Goal: Find specific page/section: Find specific page/section

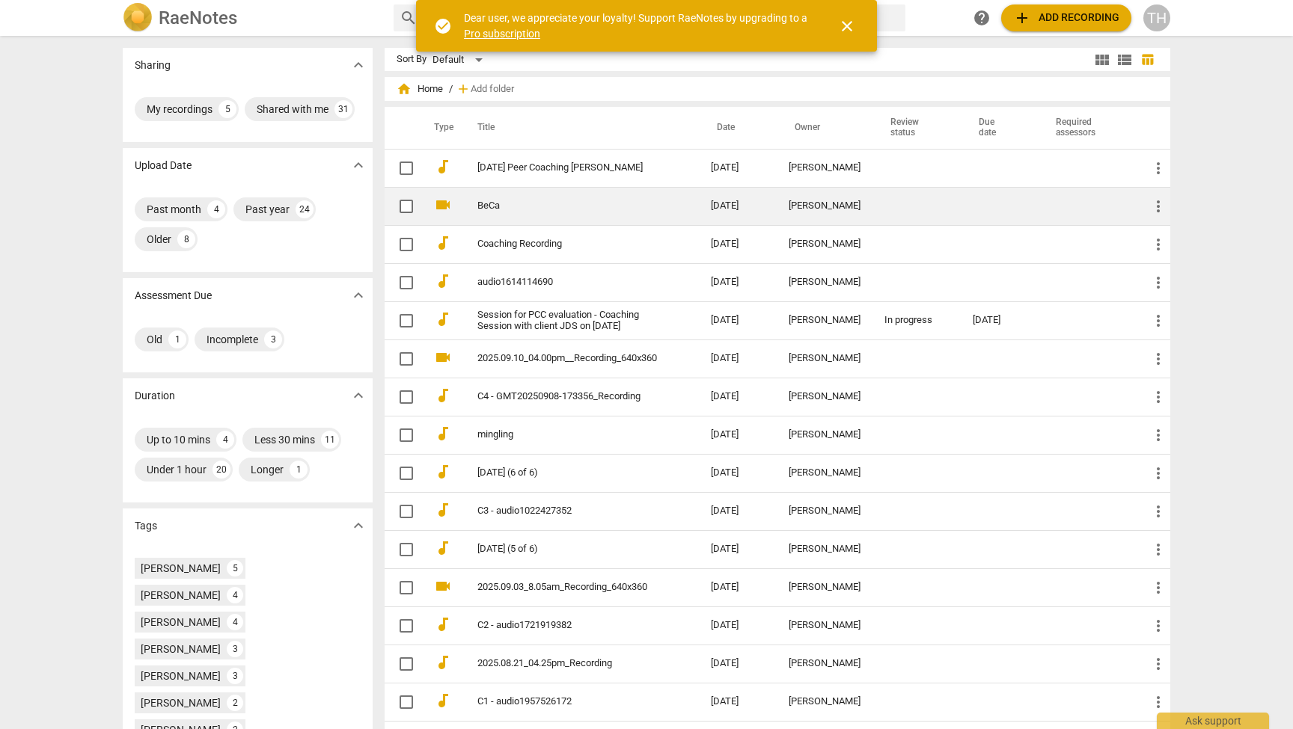
click at [552, 212] on td "BeCa" at bounding box center [578, 206] width 239 height 38
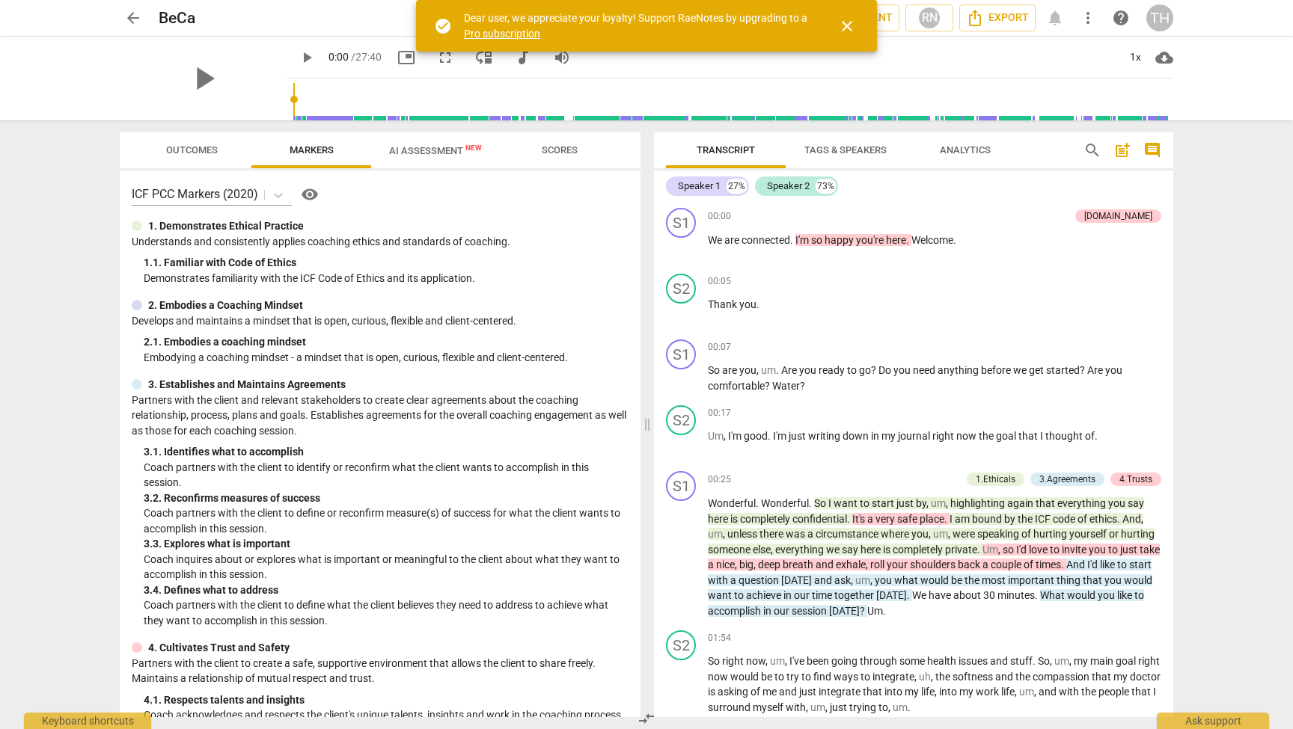
click at [844, 22] on span "close" at bounding box center [847, 26] width 18 height 18
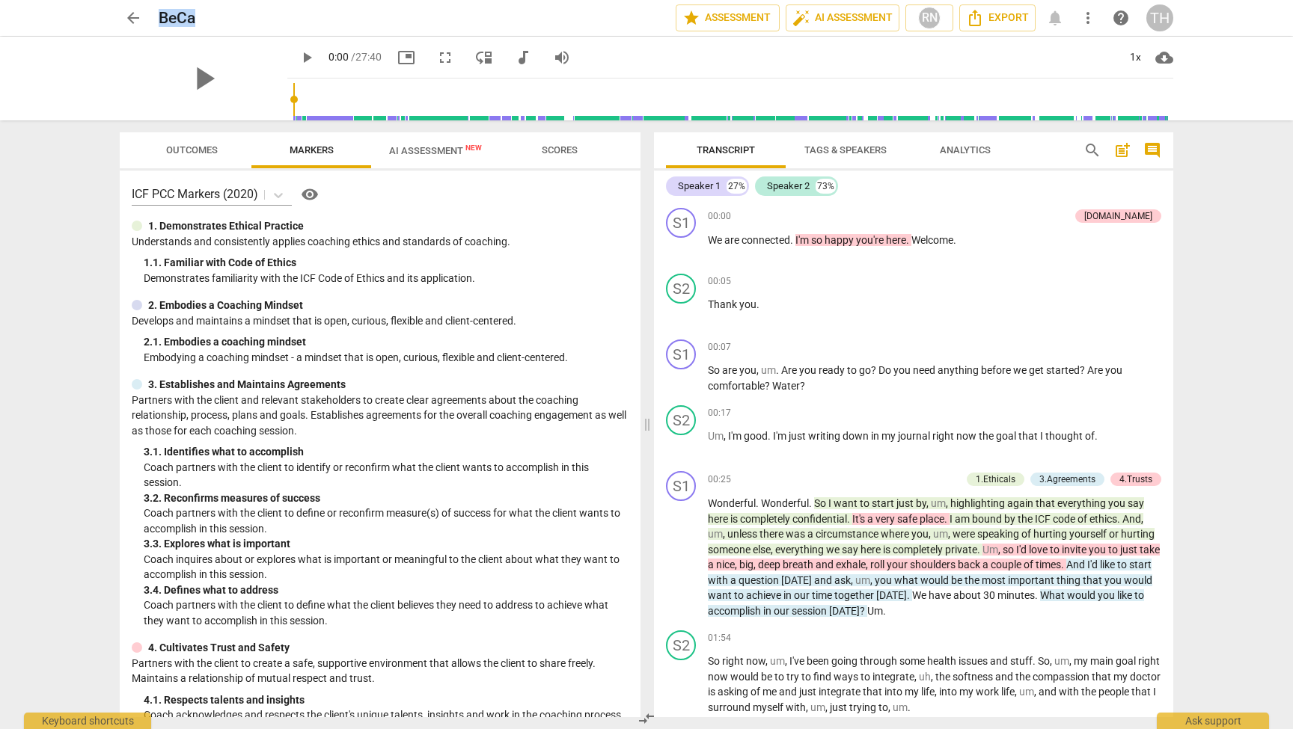
drag, startPoint x: 194, startPoint y: 16, endPoint x: 156, endPoint y: 16, distance: 38.2
click at [156, 16] on div "arrow_back BeCa edit star Assessment auto_fix_high AI Assessment RN Export noti…" at bounding box center [646, 17] width 1053 height 27
copy h2 "BeCa"
click at [129, 19] on span "arrow_back" at bounding box center [133, 18] width 18 height 18
